Goal: Task Accomplishment & Management: Complete application form

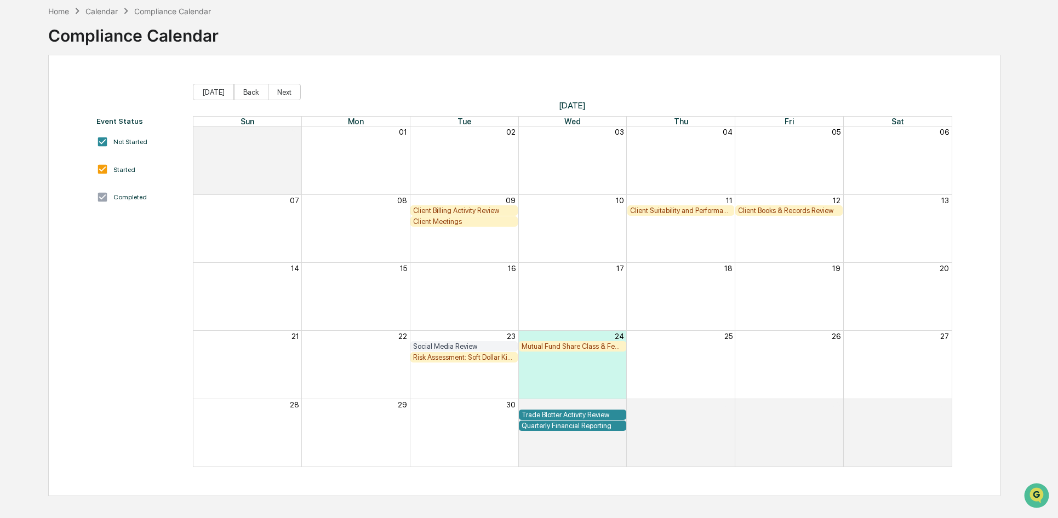
click at [472, 210] on div "Client Billing Activity Review" at bounding box center [464, 210] width 102 height 8
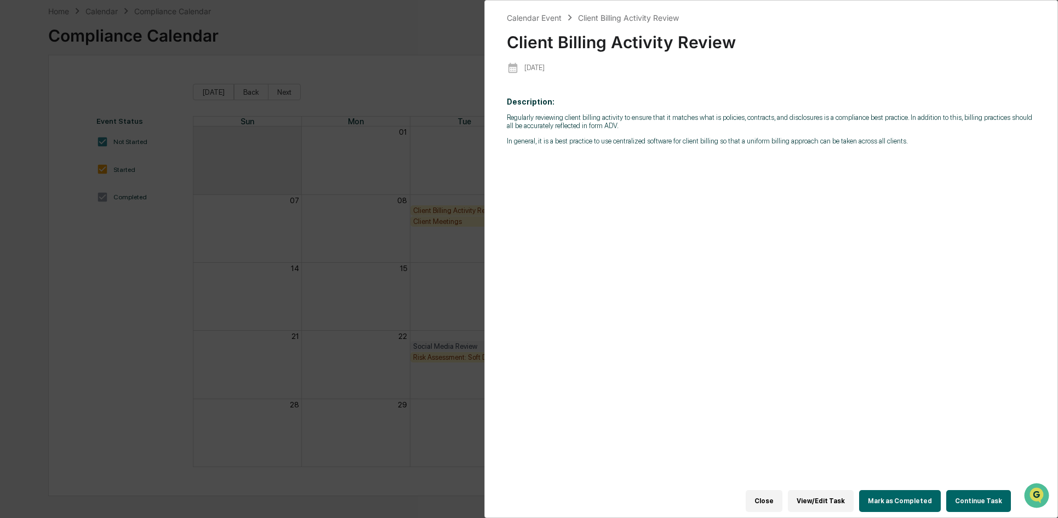
click at [828, 497] on button "View/Edit Task" at bounding box center [821, 501] width 66 height 22
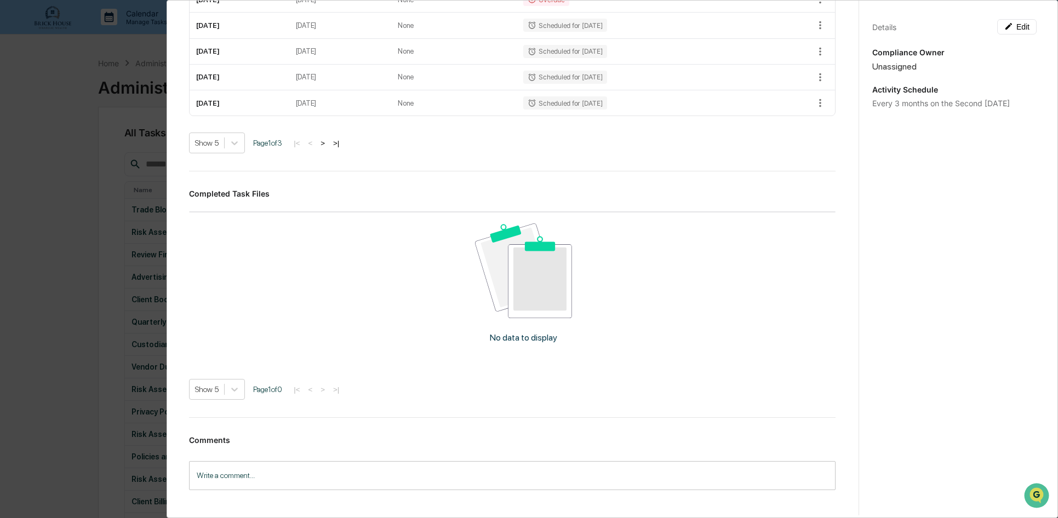
scroll to position [343, 0]
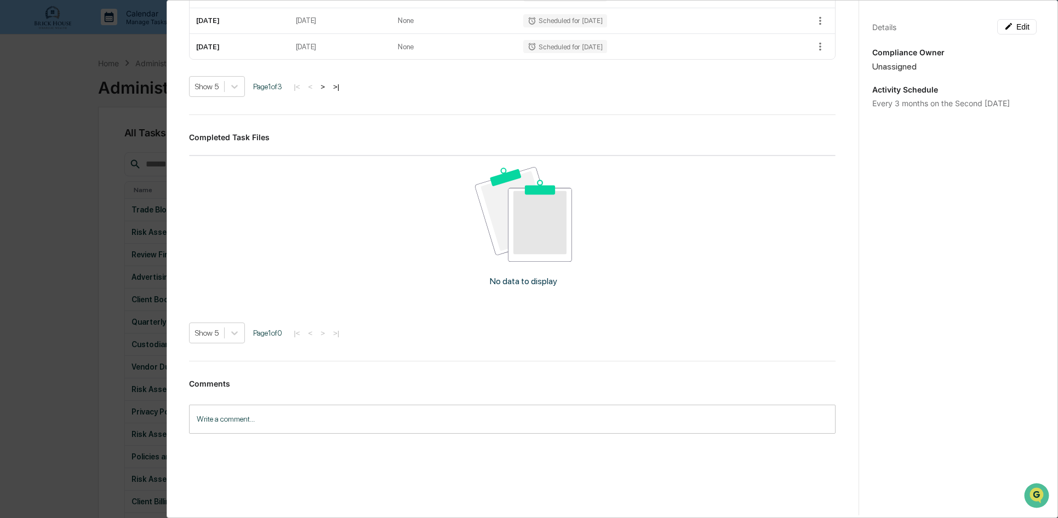
click at [226, 418] on input "Write a comment..." at bounding box center [512, 419] width 646 height 29
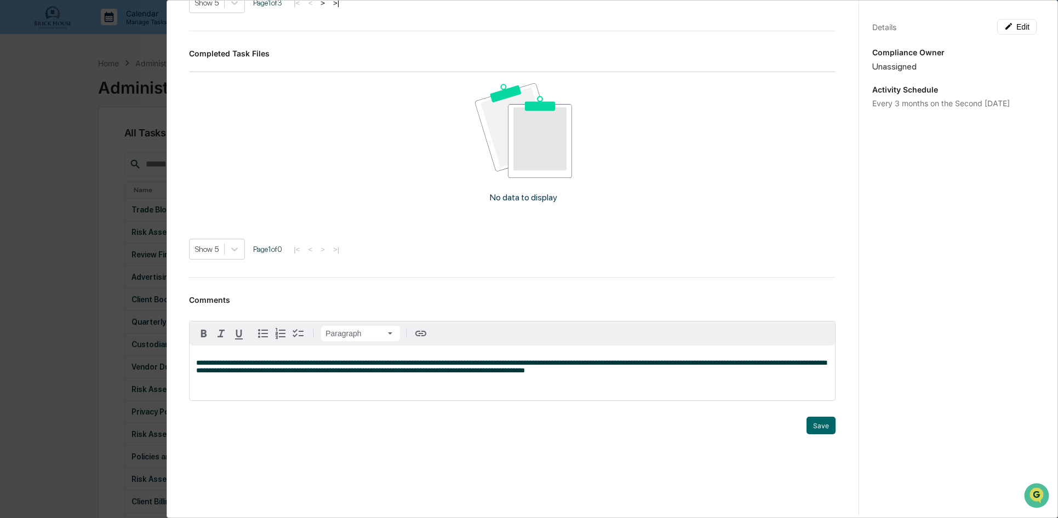
scroll to position [427, 0]
click at [810, 424] on button "Save" at bounding box center [820, 425] width 29 height 18
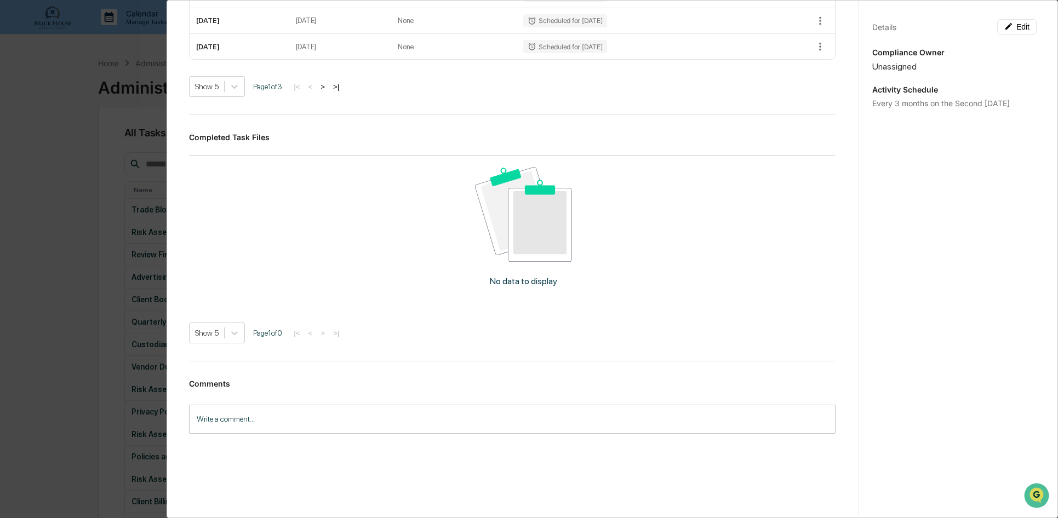
scroll to position [410, 0]
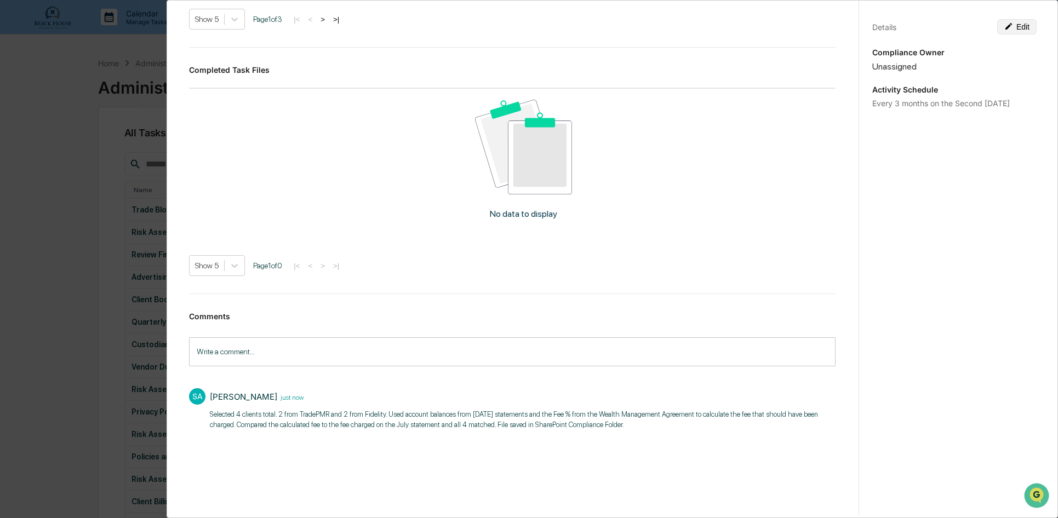
click at [1010, 28] on button "Edit" at bounding box center [1016, 26] width 39 height 15
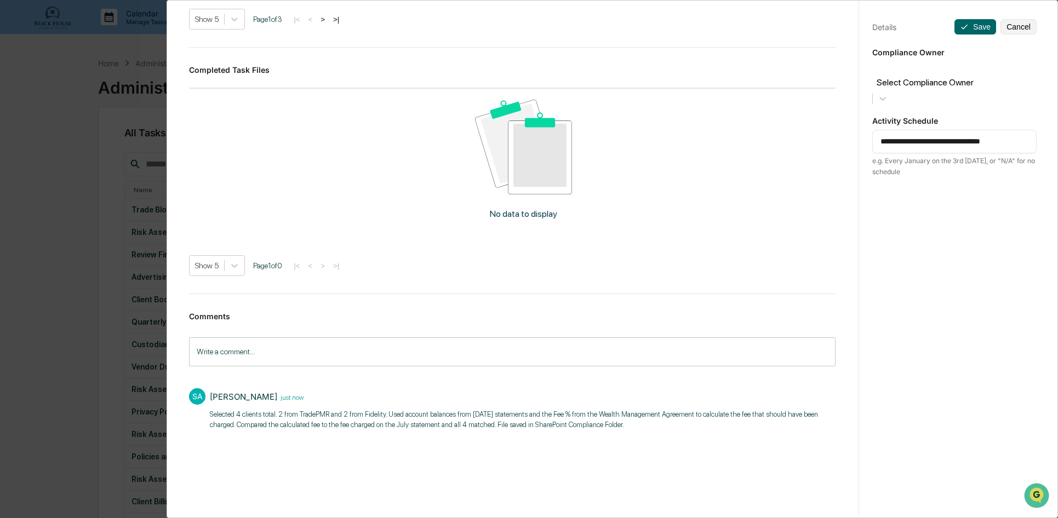
click at [916, 136] on textarea "**********" at bounding box center [954, 142] width 148 height 12
click at [334, 472] on div "Administrator Activity List Client Billing Activity Review Continue Task Spawn …" at bounding box center [516, 256] width 683 height 518
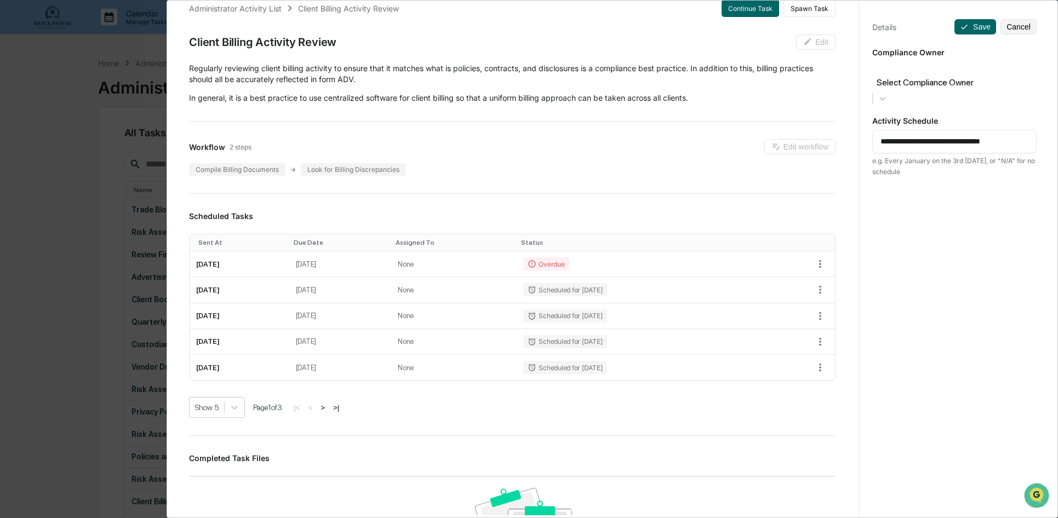
scroll to position [0, 0]
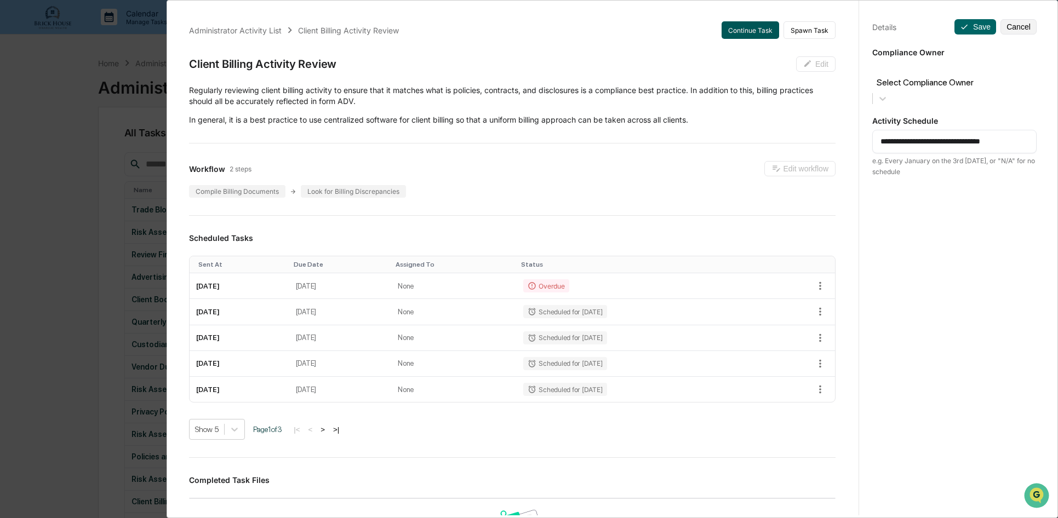
click at [739, 26] on button "Continue Task" at bounding box center [750, 30] width 58 height 18
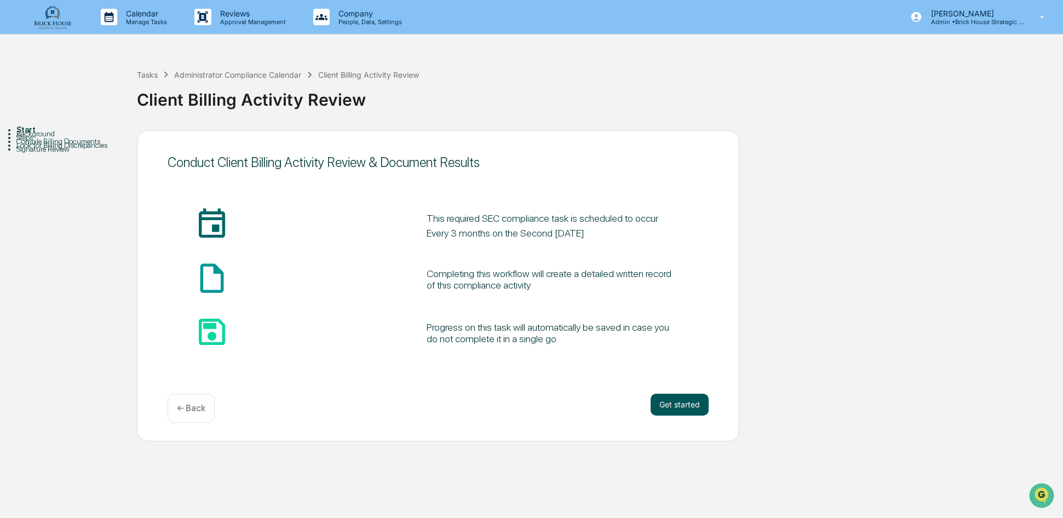
click at [683, 400] on button "Get started" at bounding box center [680, 405] width 58 height 22
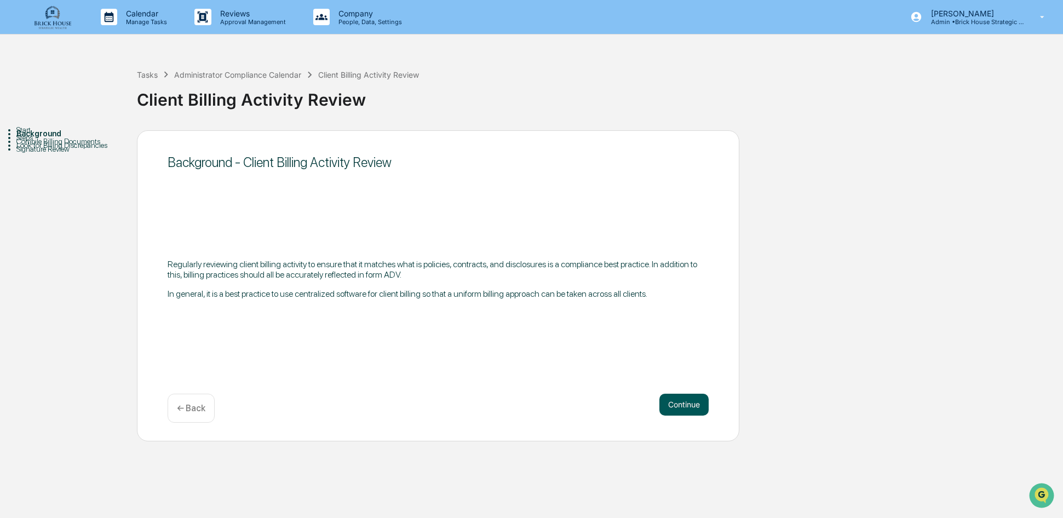
click at [685, 409] on button "Continue" at bounding box center [683, 405] width 49 height 22
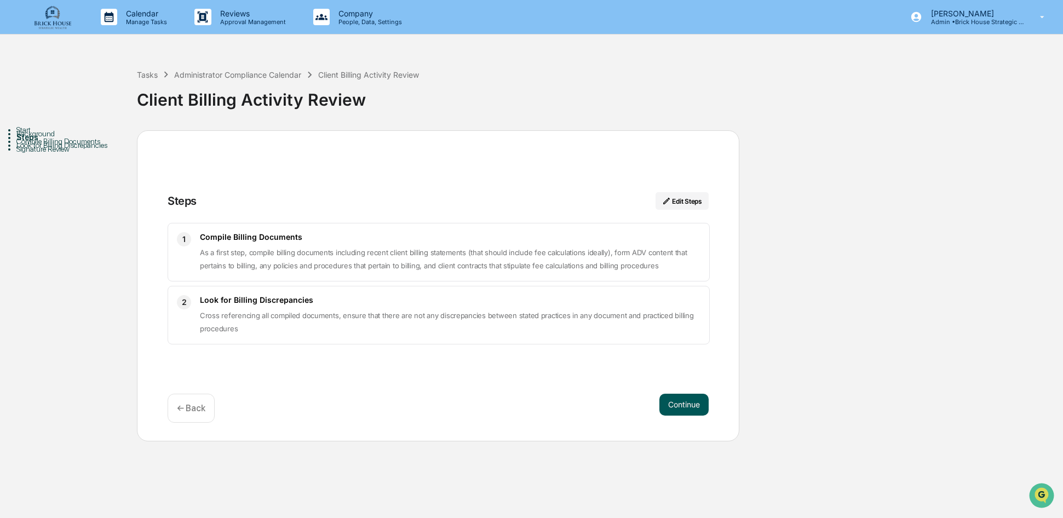
click at [693, 405] on button "Continue" at bounding box center [683, 405] width 49 height 22
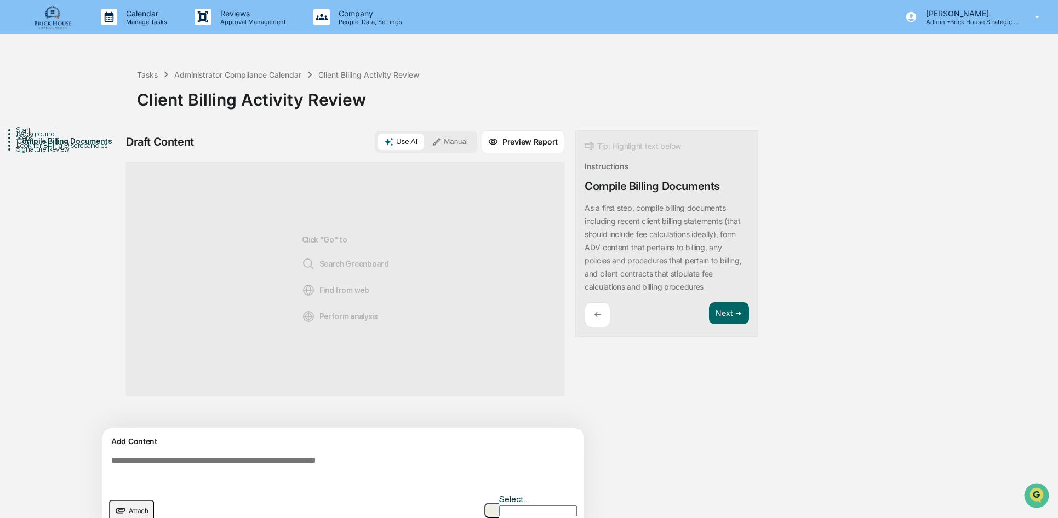
scroll to position [8, 0]
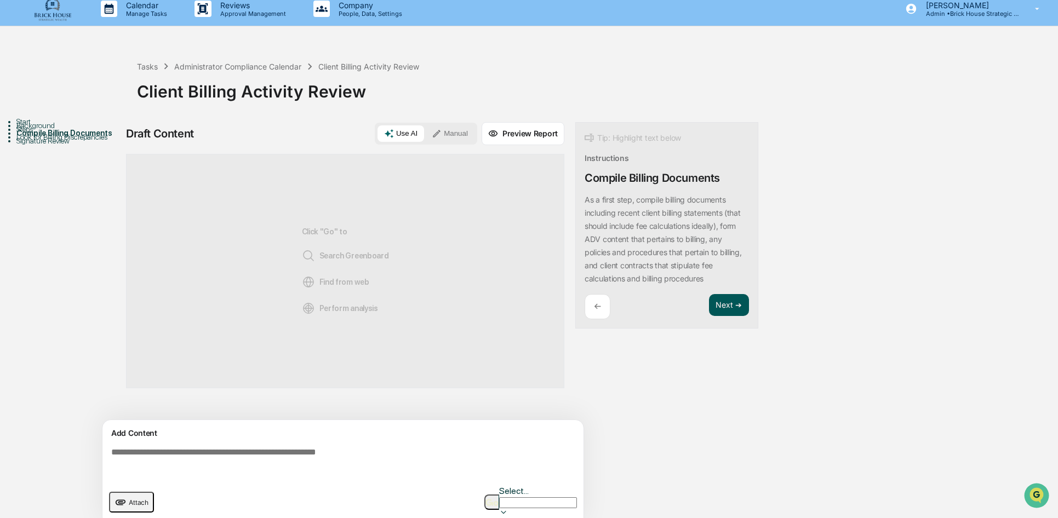
click at [731, 305] on button "Next ➔" at bounding box center [729, 305] width 40 height 22
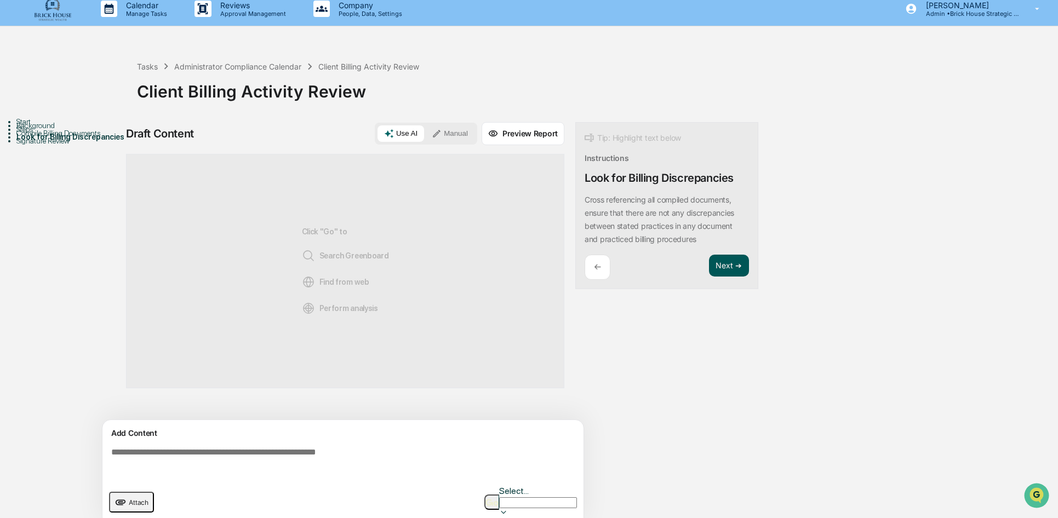
click at [725, 268] on button "Next ➔" at bounding box center [729, 266] width 40 height 22
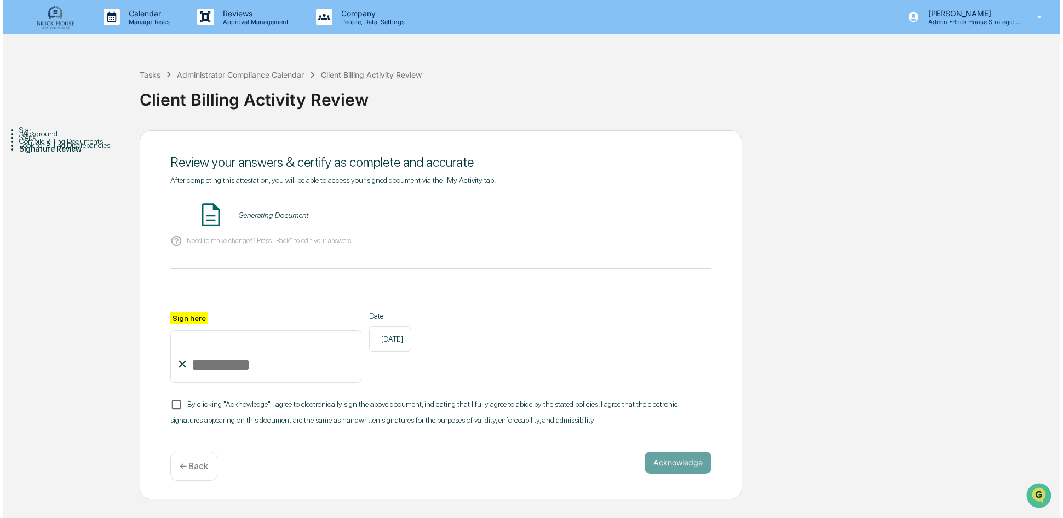
scroll to position [0, 0]
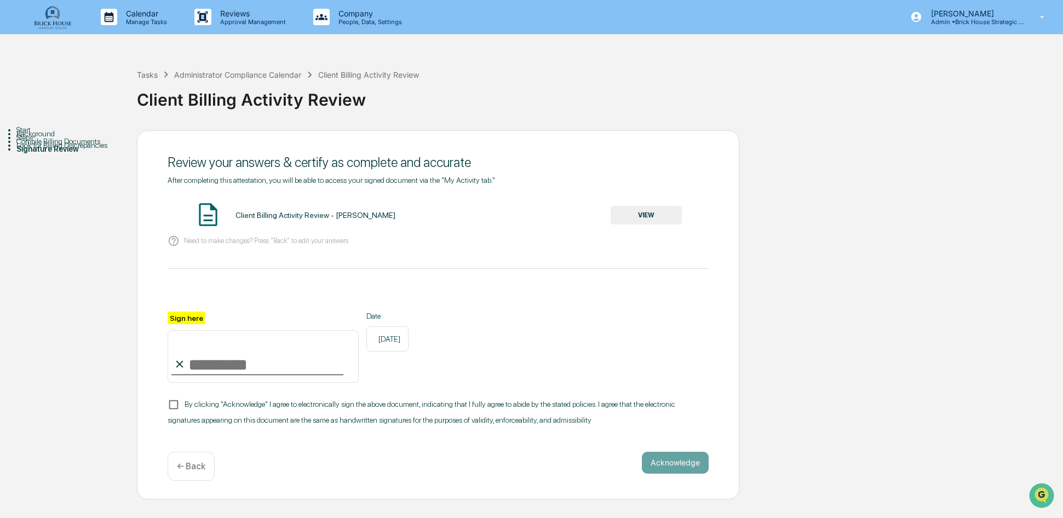
click at [646, 212] on button "VIEW" at bounding box center [646, 215] width 71 height 19
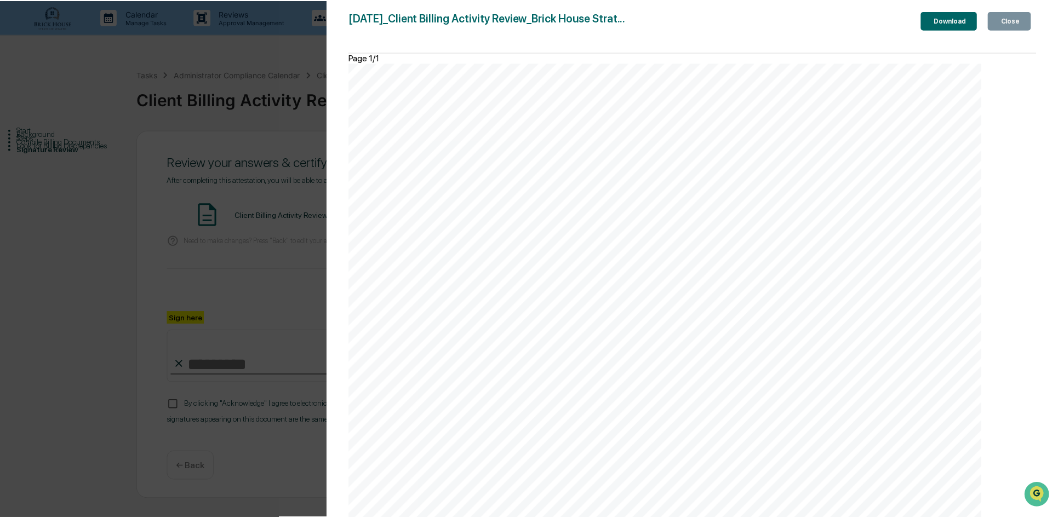
scroll to position [462, 0]
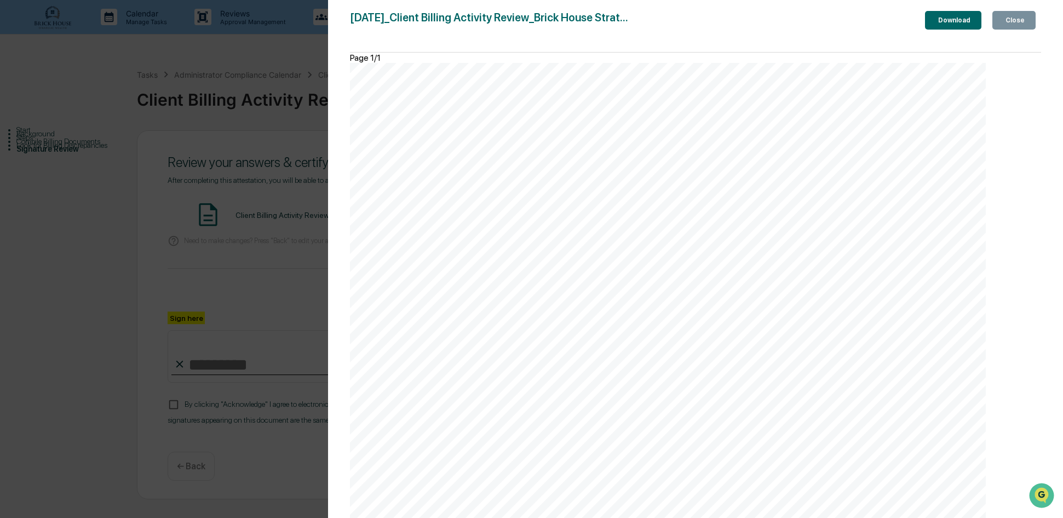
click at [1009, 24] on div "Close" at bounding box center [1013, 20] width 21 height 8
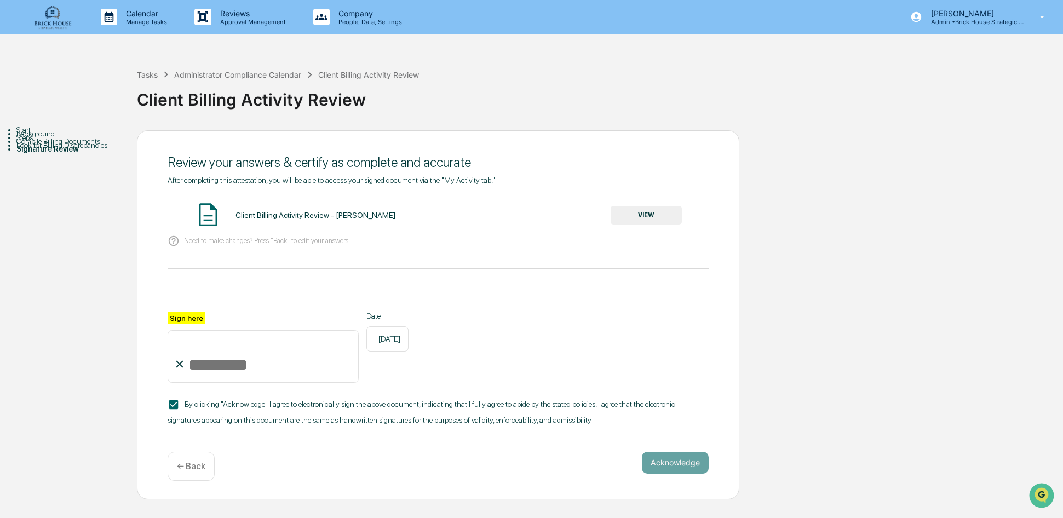
click at [239, 366] on input "Sign here" at bounding box center [263, 356] width 191 height 53
type input "**********"
click at [147, 72] on div "Tasks" at bounding box center [147, 74] width 21 height 9
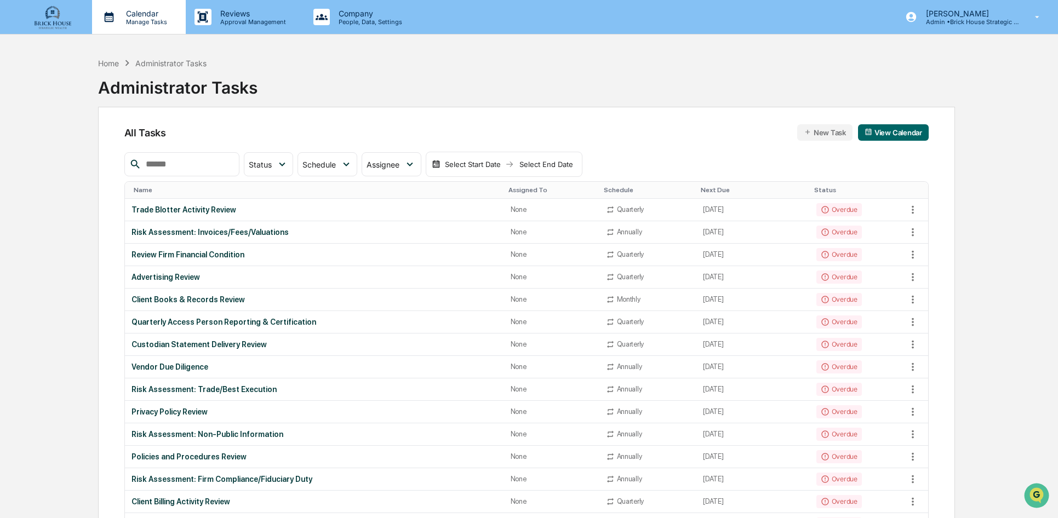
click at [131, 15] on p "Calendar" at bounding box center [144, 13] width 55 height 9
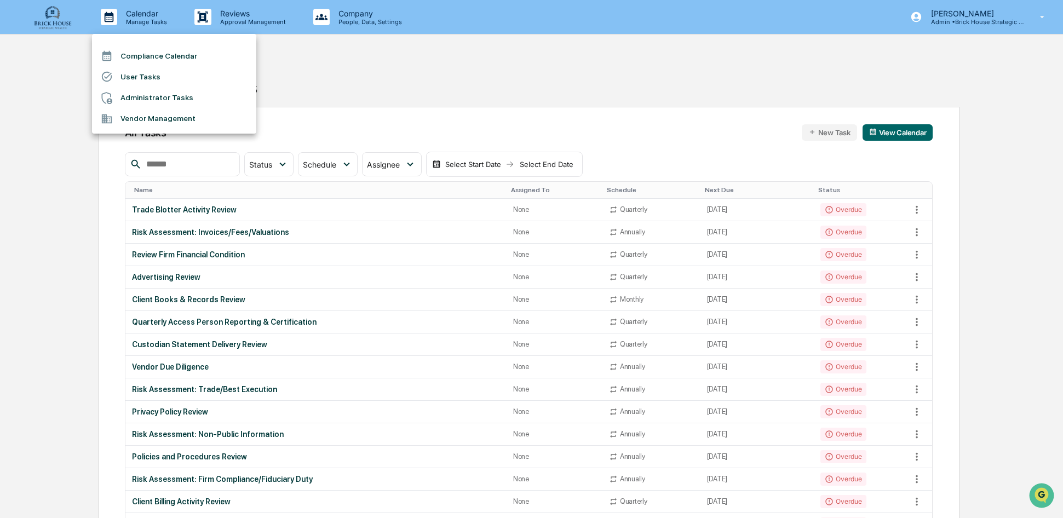
click at [150, 51] on li "Compliance Calendar" at bounding box center [174, 55] width 164 height 21
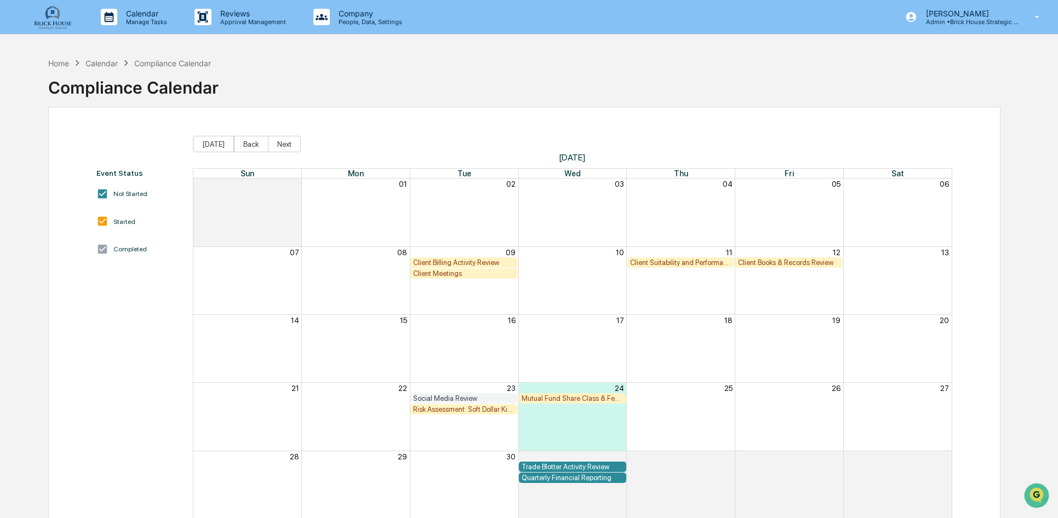
click at [479, 260] on div "Client Billing Activity Review" at bounding box center [464, 262] width 102 height 8
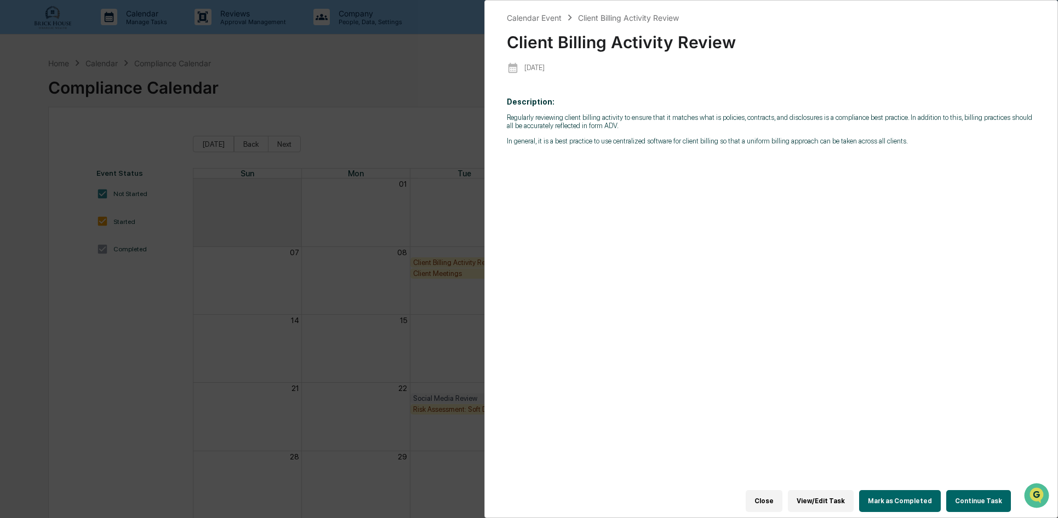
click at [908, 497] on button "Mark as Completed" at bounding box center [900, 501] width 82 height 22
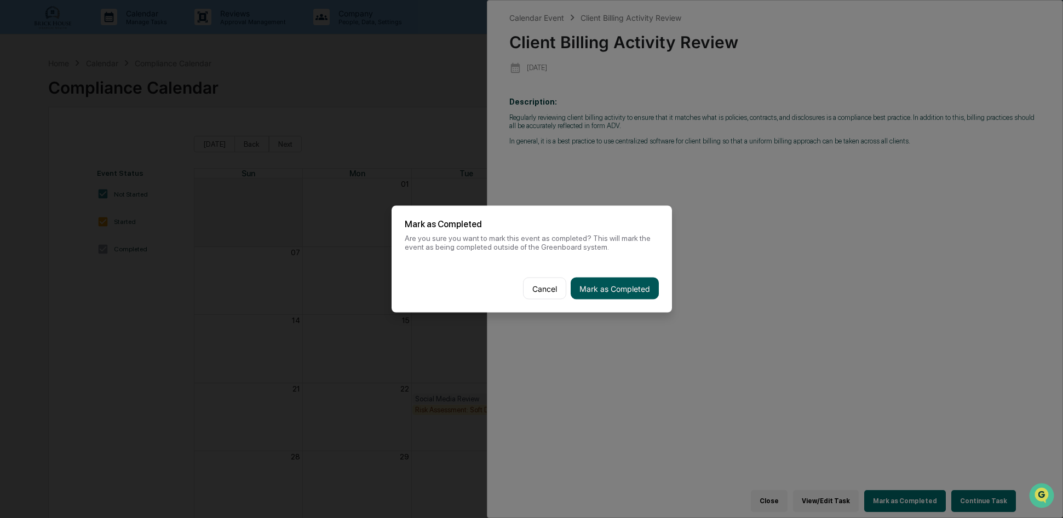
click at [607, 285] on button "Mark as Completed" at bounding box center [615, 289] width 88 height 22
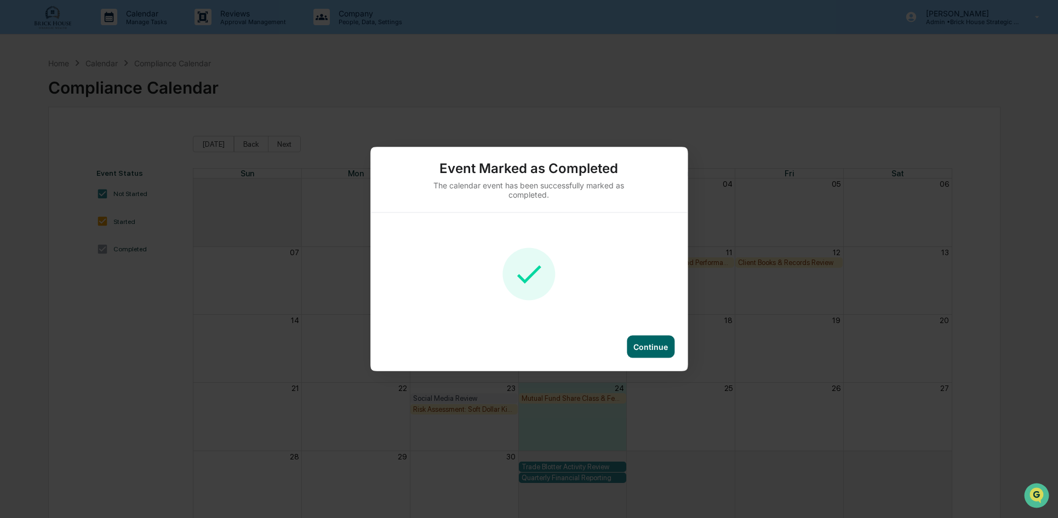
click at [655, 346] on div "Continue" at bounding box center [650, 346] width 35 height 9
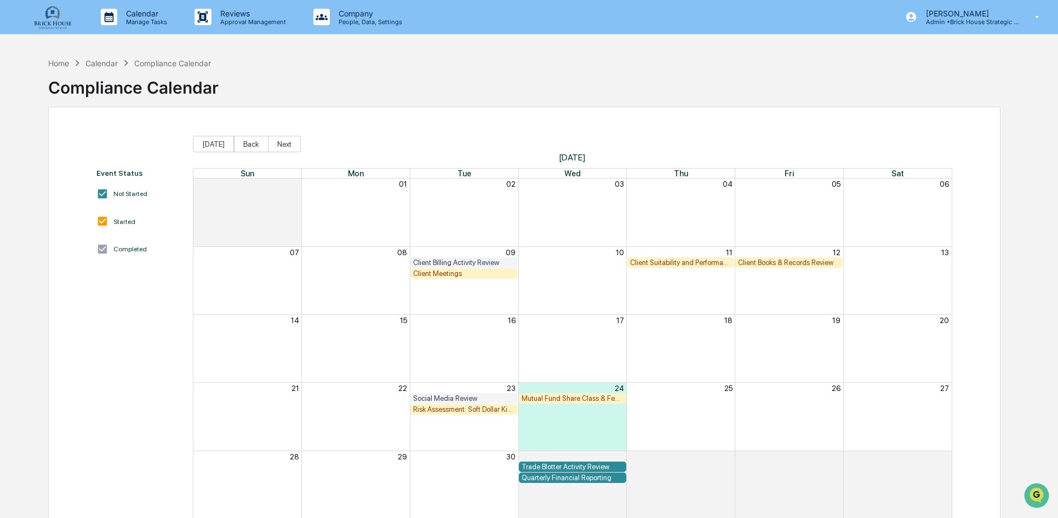
click at [468, 262] on div "Client Billing Activity Review" at bounding box center [464, 262] width 102 height 8
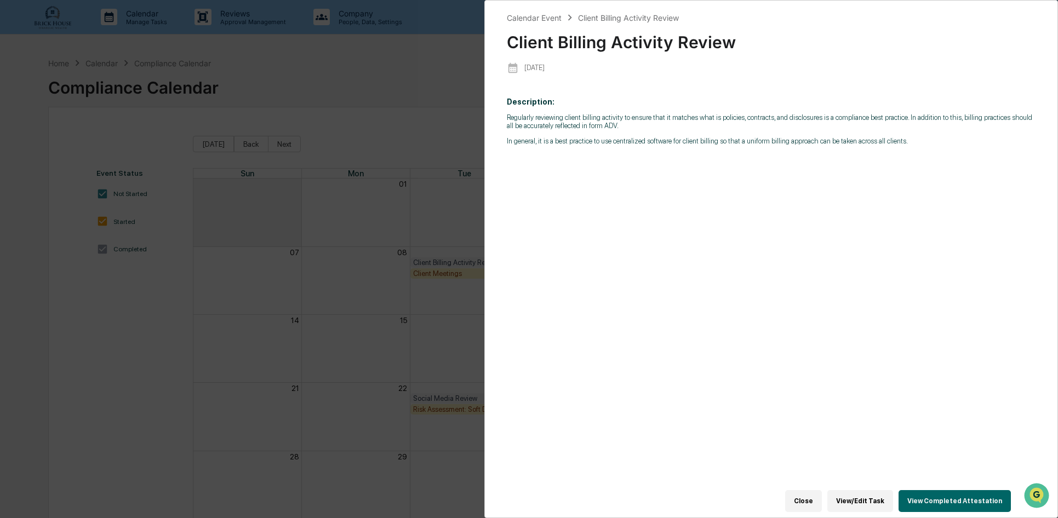
click at [860, 494] on button "View/Edit Task" at bounding box center [860, 501] width 66 height 22
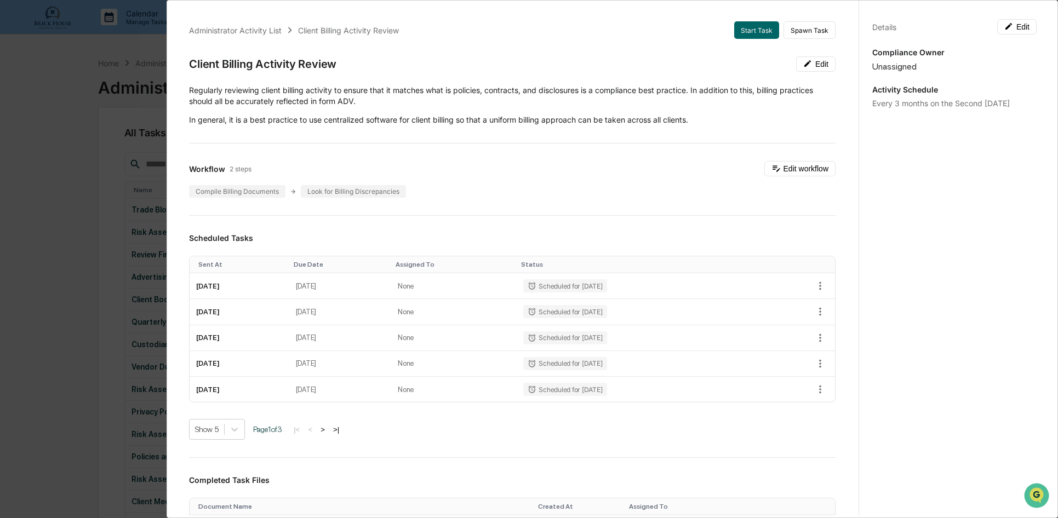
click at [49, 82] on div "Administrator Activity List Client Billing Activity Review Start Task Spawn Tas…" at bounding box center [529, 259] width 1058 height 518
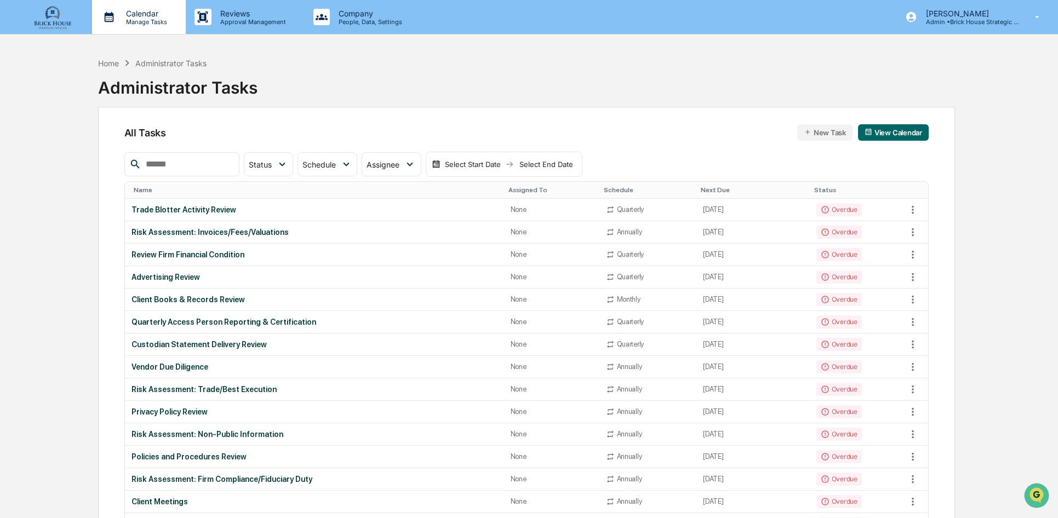
click at [146, 16] on p "Calendar" at bounding box center [144, 13] width 55 height 9
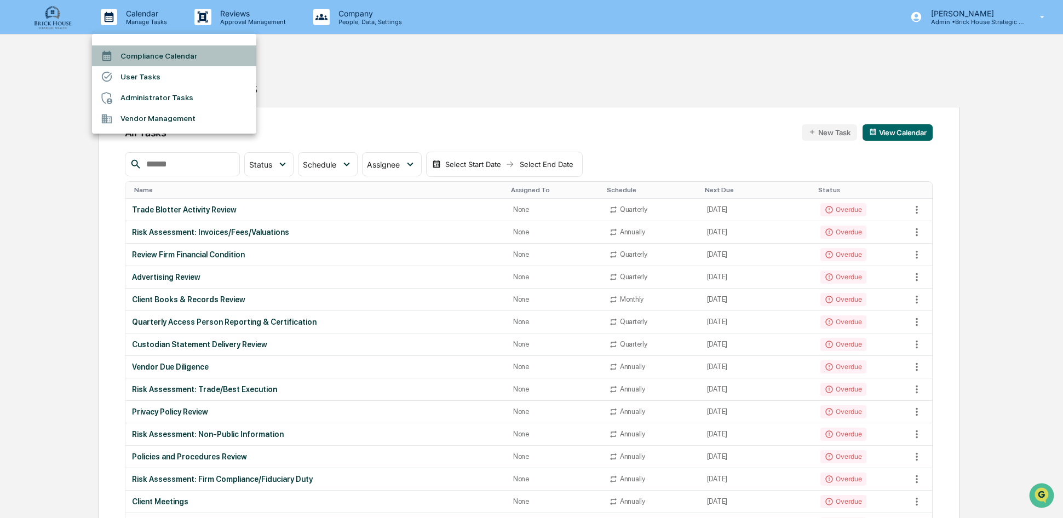
click at [150, 58] on li "Compliance Calendar" at bounding box center [174, 55] width 164 height 21
